Goal: Task Accomplishment & Management: Use online tool/utility

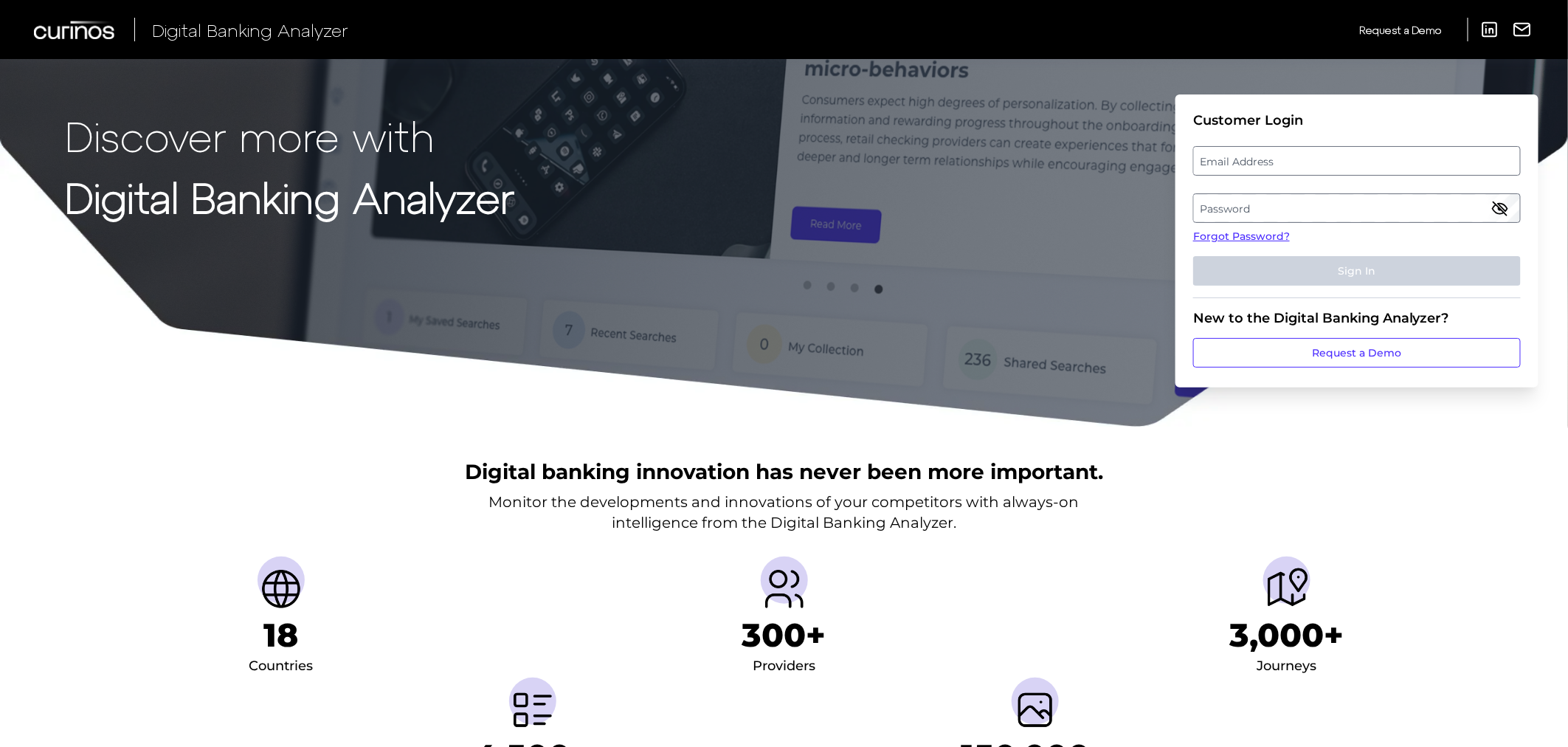
click at [1224, 165] on label "Email Address" at bounding box center [1356, 161] width 325 height 27
click at [1224, 165] on input "email" at bounding box center [1357, 160] width 328 height 29
type input "[PERSON_NAME][EMAIL_ADDRESS][DOMAIN_NAME]"
click at [1237, 205] on label "Password" at bounding box center [1356, 208] width 325 height 27
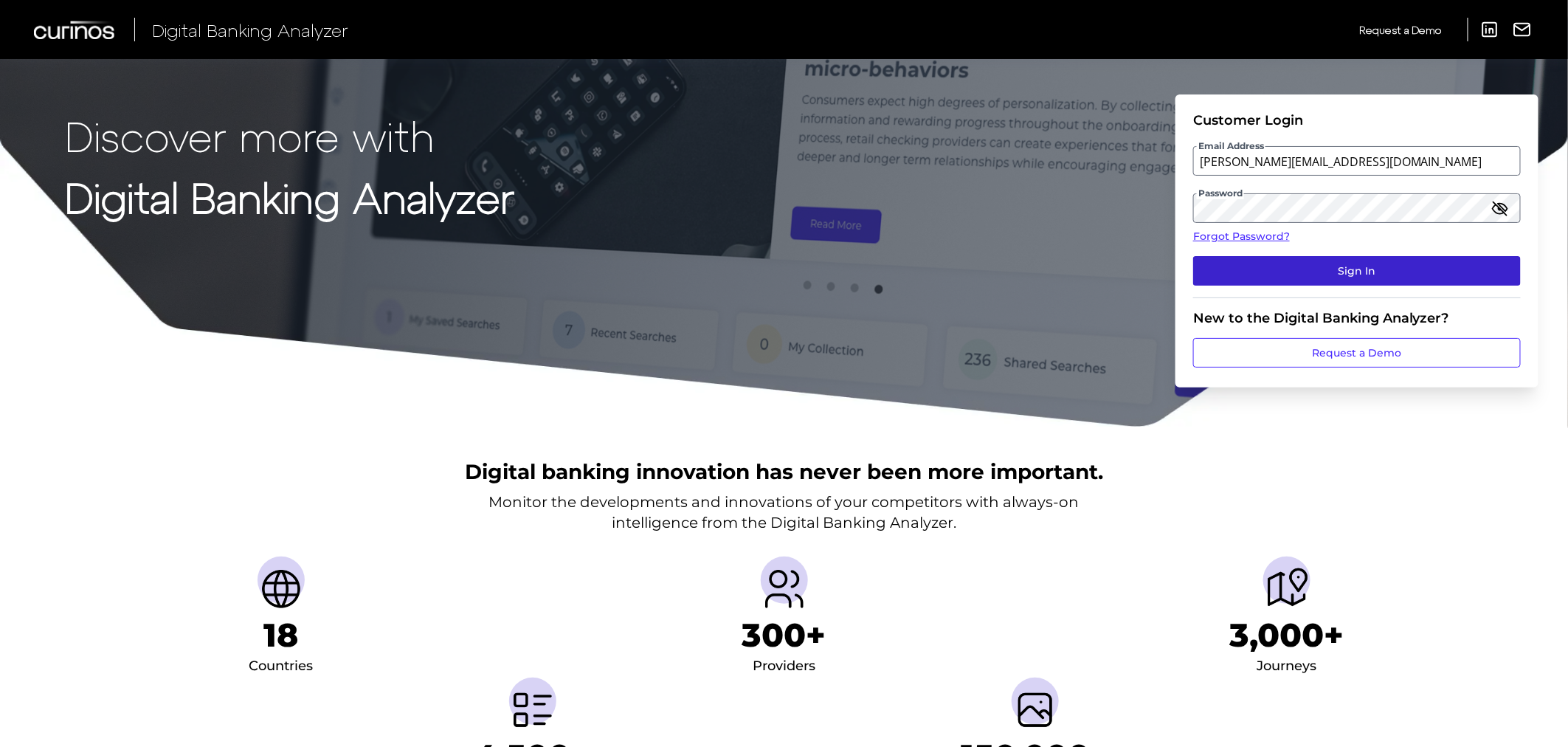
click at [1304, 268] on button "Sign In" at bounding box center [1357, 271] width 328 height 29
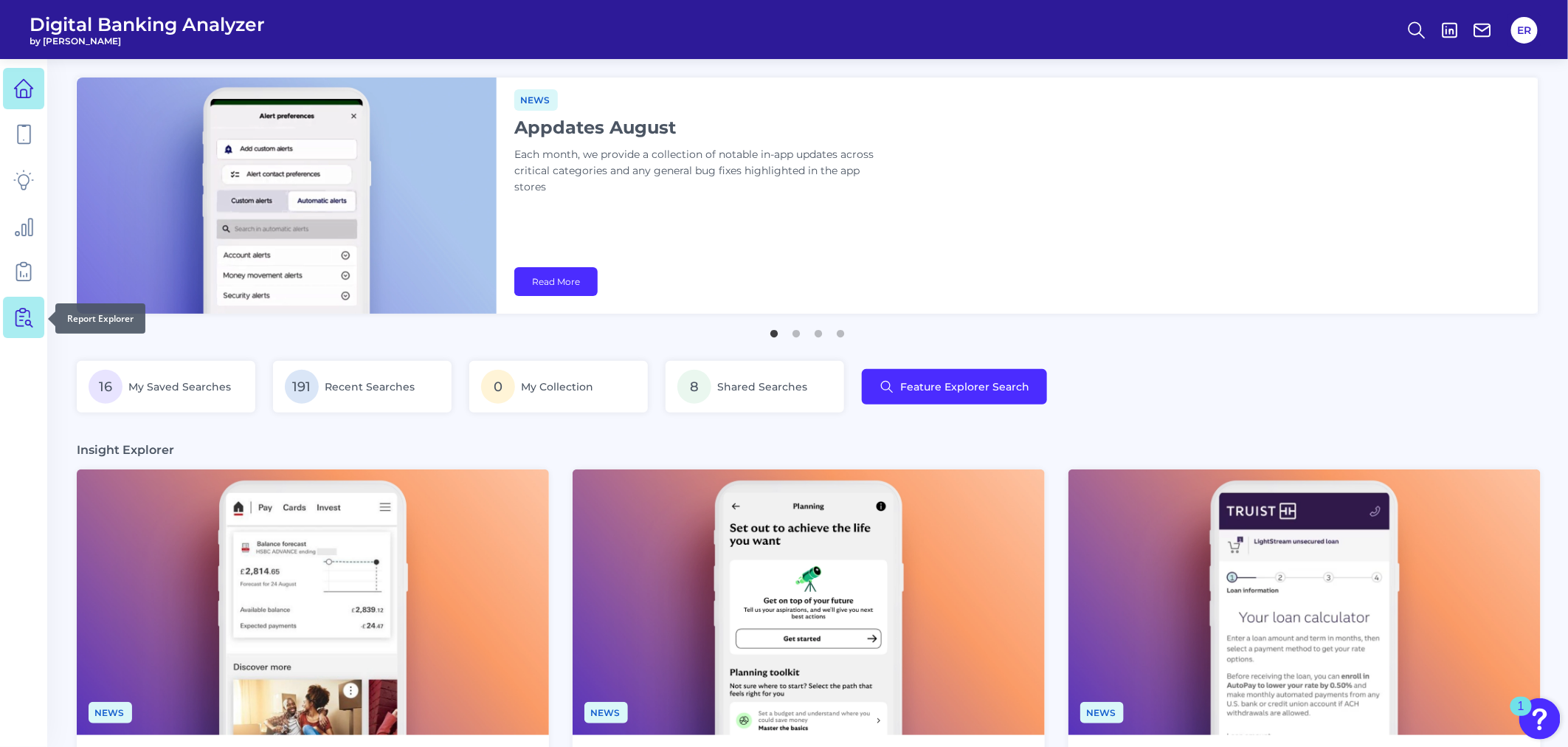
click at [25, 329] on link at bounding box center [23, 317] width 41 height 41
